Goal: Information Seeking & Learning: Learn about a topic

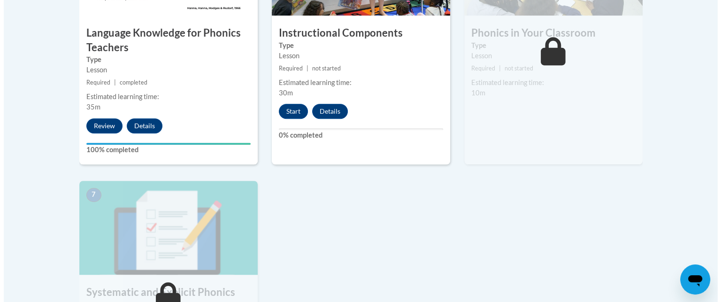
scroll to position [653, 0]
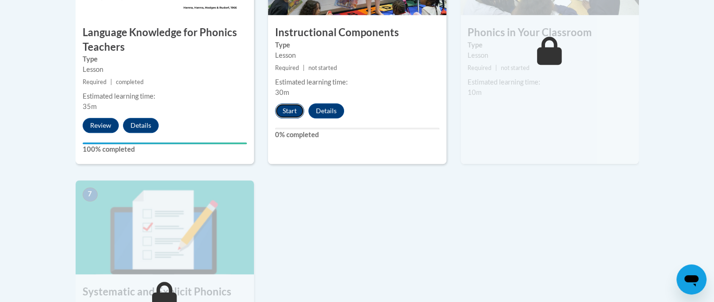
click at [287, 115] on button "Start" at bounding box center [289, 110] width 29 height 15
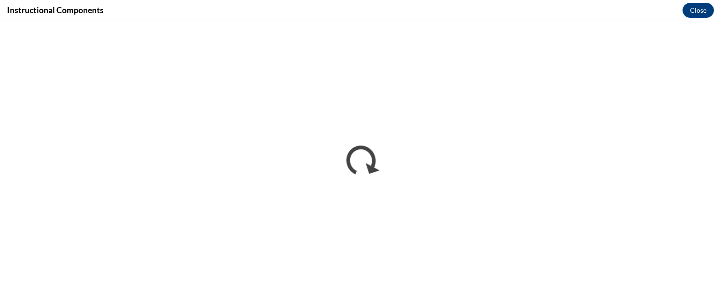
scroll to position [0, 0]
